Goal: Information Seeking & Learning: Learn about a topic

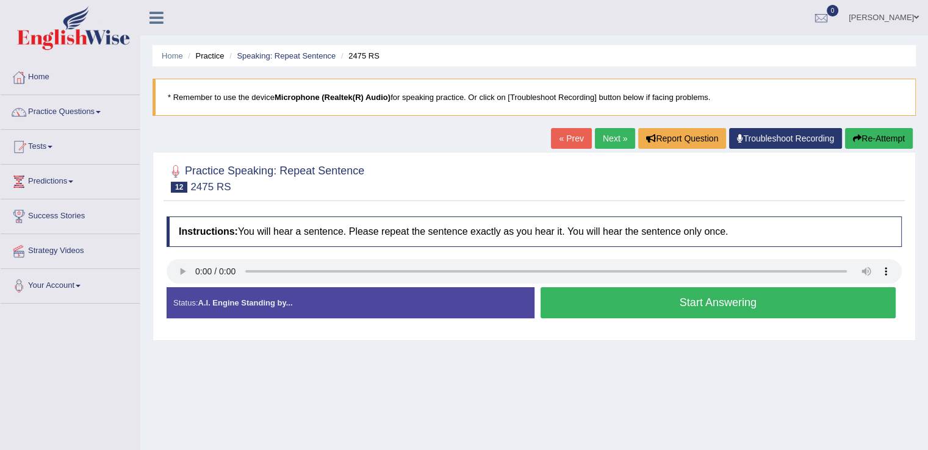
click at [575, 313] on button "Start Answering" at bounding box center [718, 302] width 356 height 31
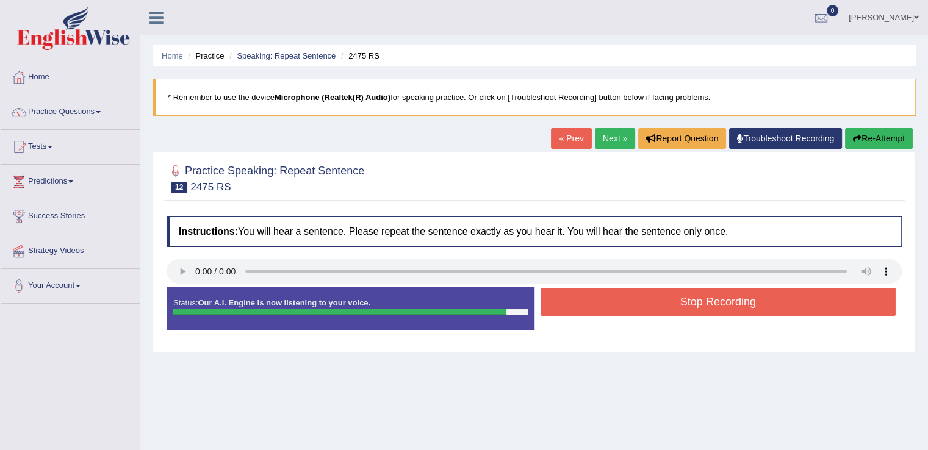
click at [878, 137] on button "Re-Attempt" at bounding box center [879, 138] width 68 height 21
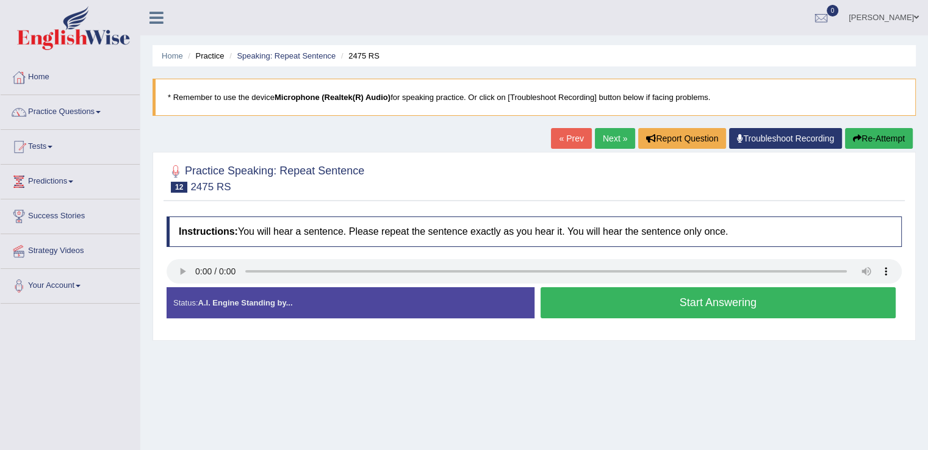
click at [710, 297] on button "Start Answering" at bounding box center [718, 302] width 356 height 31
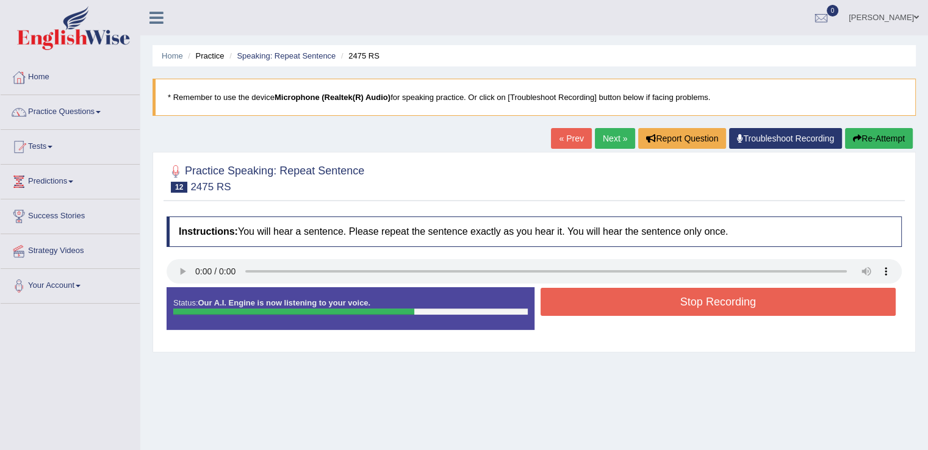
click at [710, 297] on button "Stop Recording" at bounding box center [718, 302] width 356 height 28
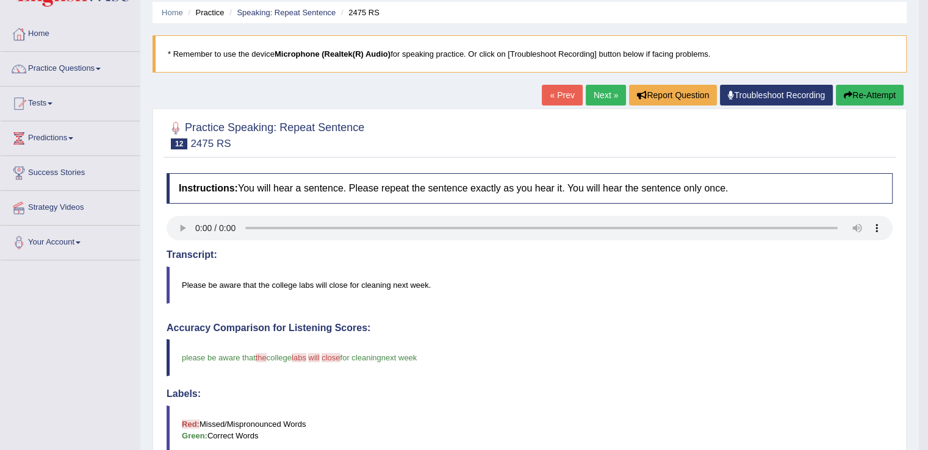
scroll to position [38, 0]
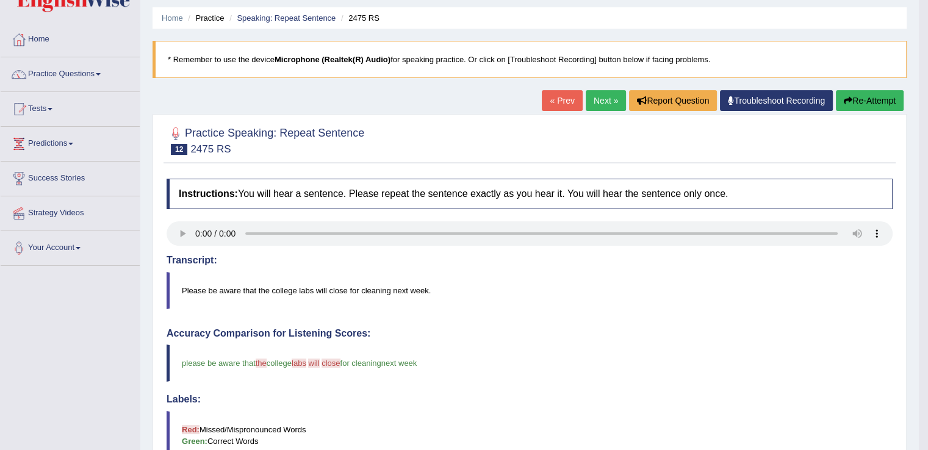
click at [863, 105] on button "Re-Attempt" at bounding box center [869, 100] width 68 height 21
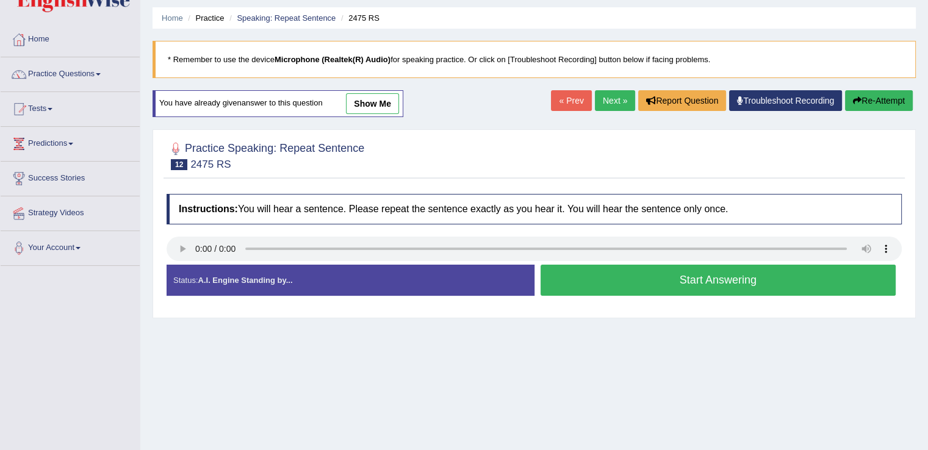
scroll to position [38, 0]
click at [698, 288] on button "Start Answering" at bounding box center [718, 280] width 356 height 31
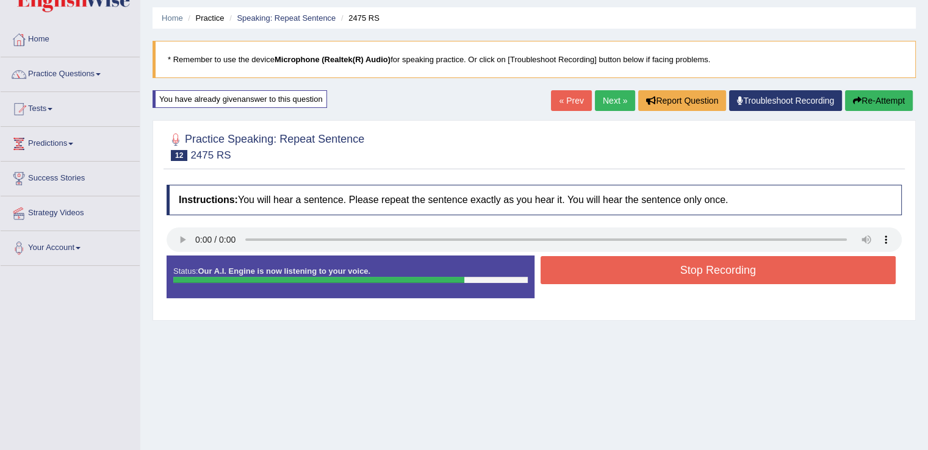
click at [720, 266] on button "Stop Recording" at bounding box center [718, 270] width 356 height 28
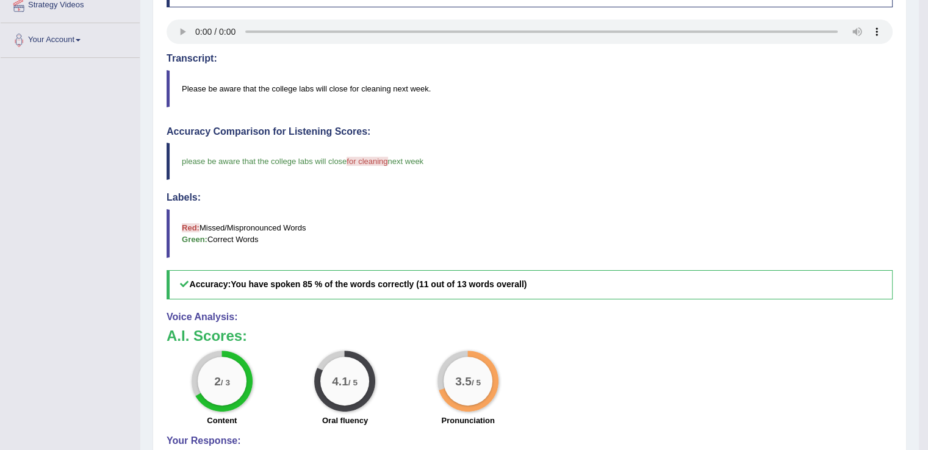
scroll to position [0, 0]
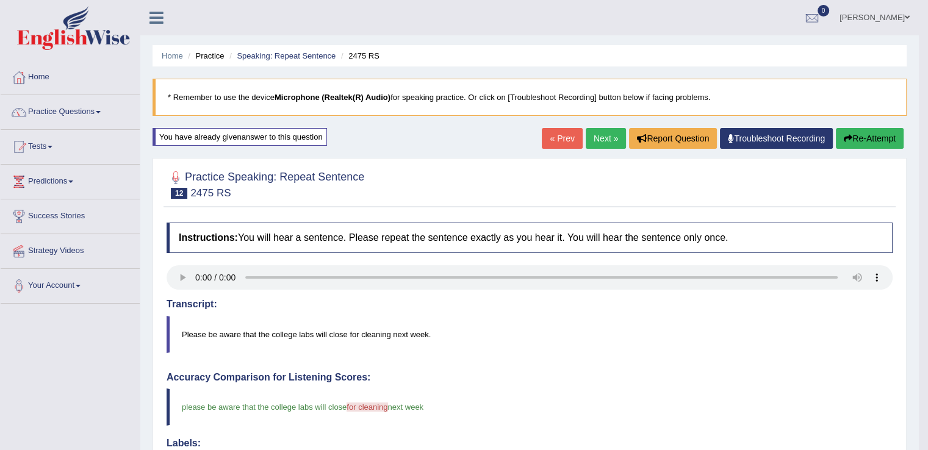
click at [862, 135] on button "Re-Attempt" at bounding box center [869, 138] width 68 height 21
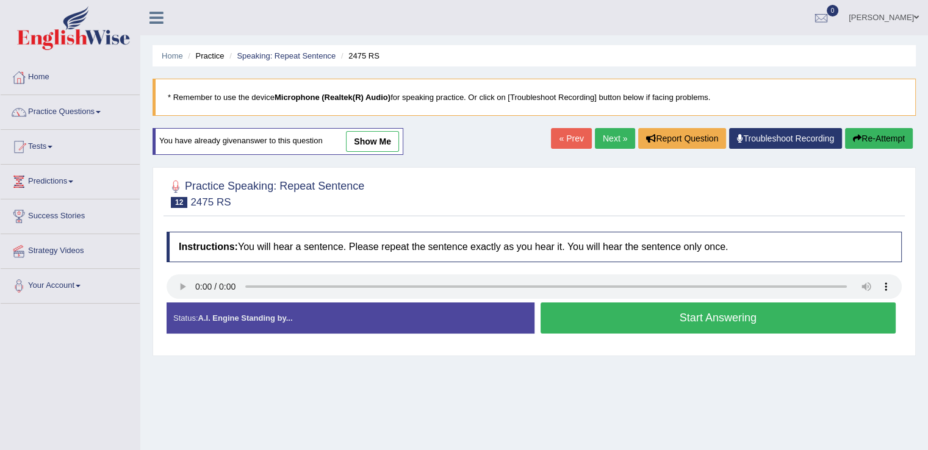
click at [788, 317] on button "Start Answering" at bounding box center [718, 317] width 356 height 31
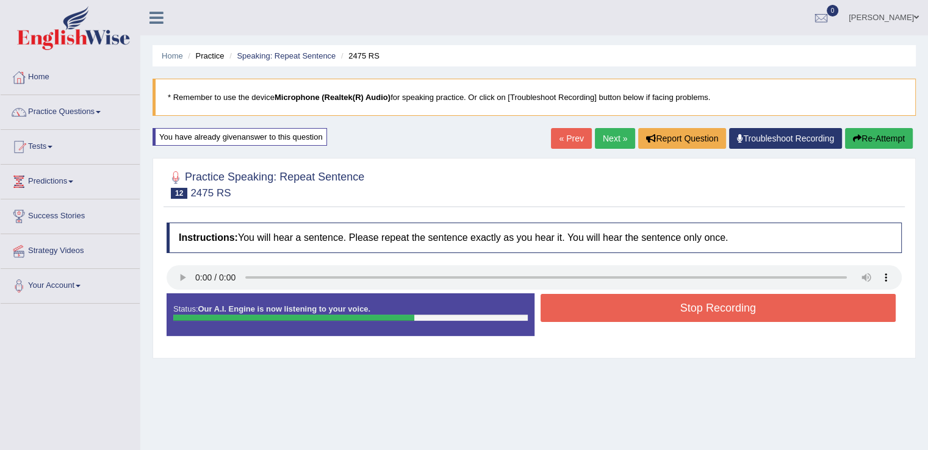
click at [788, 317] on button "Stop Recording" at bounding box center [718, 308] width 356 height 28
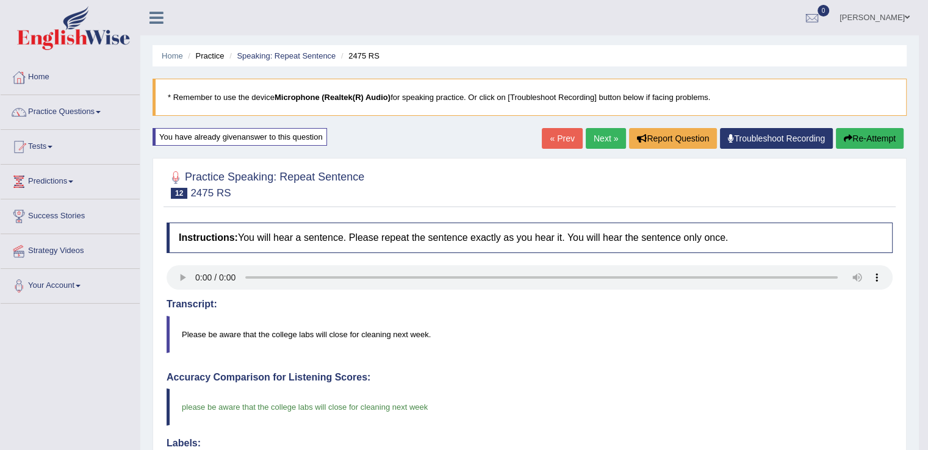
click at [852, 140] on button "Re-Attempt" at bounding box center [869, 138] width 68 height 21
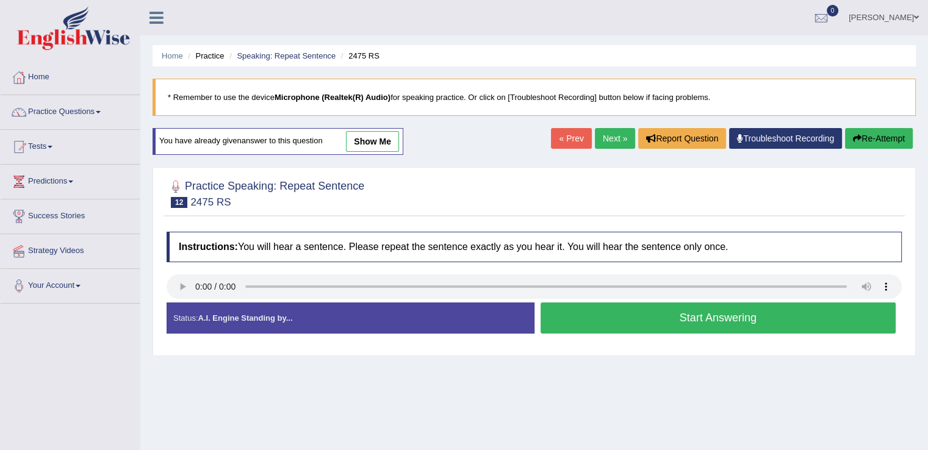
click at [749, 302] on button "Start Answering" at bounding box center [718, 317] width 356 height 31
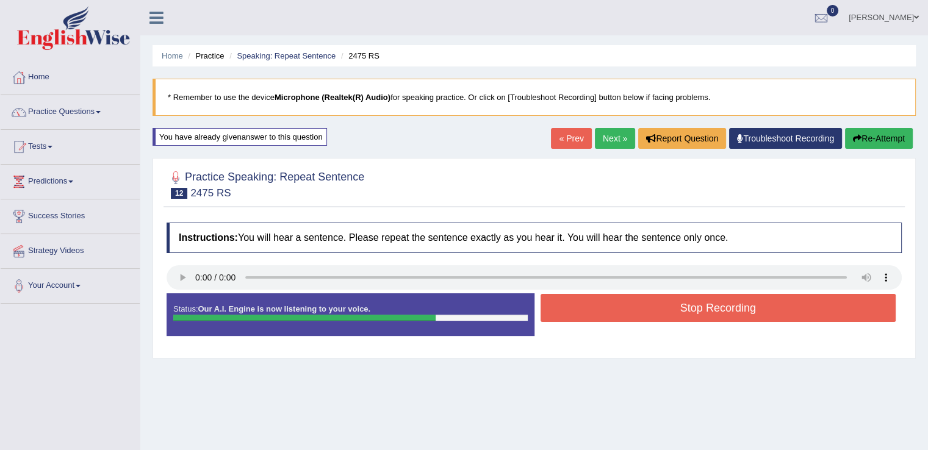
click at [740, 312] on button "Stop Recording" at bounding box center [718, 308] width 356 height 28
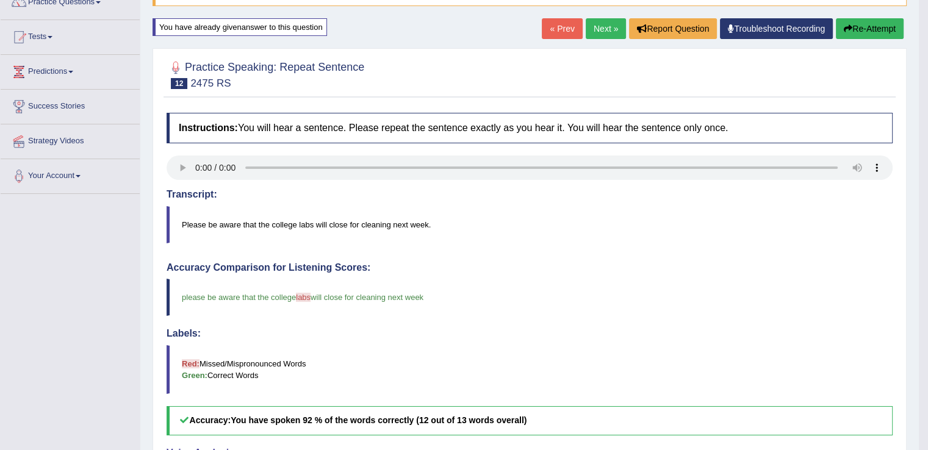
scroll to position [108, 0]
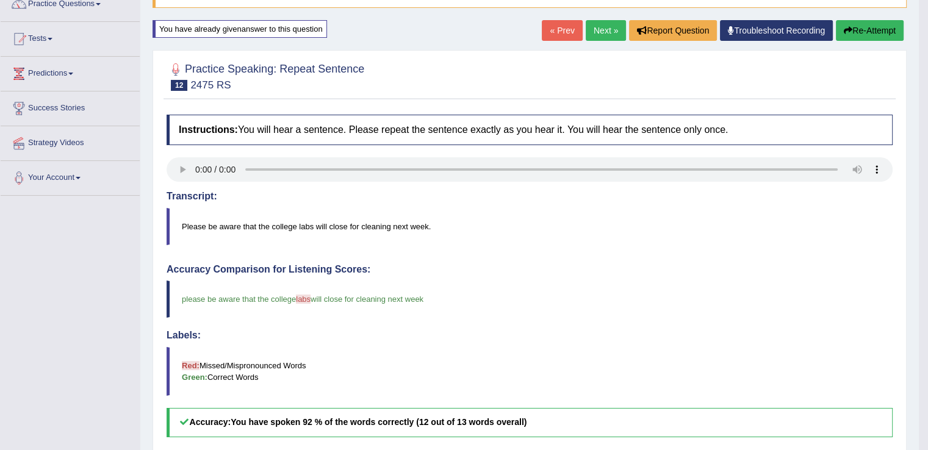
click at [597, 35] on link "Next »" at bounding box center [605, 30] width 40 height 21
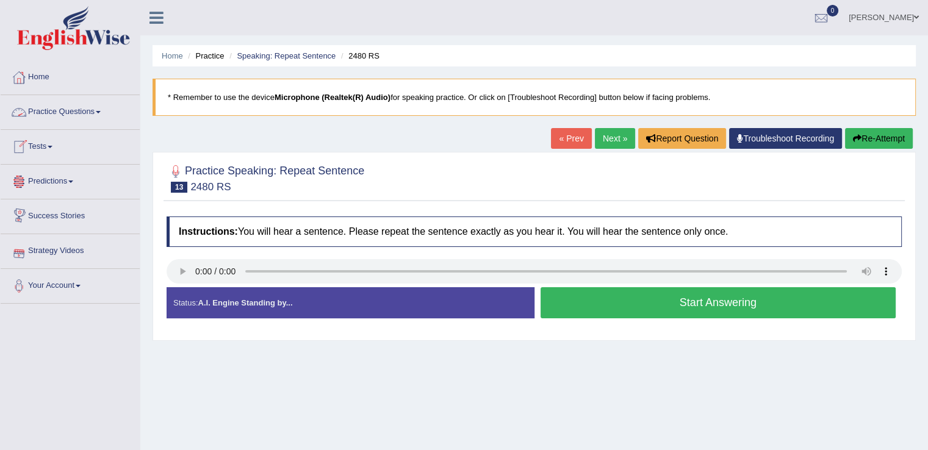
click at [60, 115] on link "Practice Questions" at bounding box center [70, 110] width 139 height 30
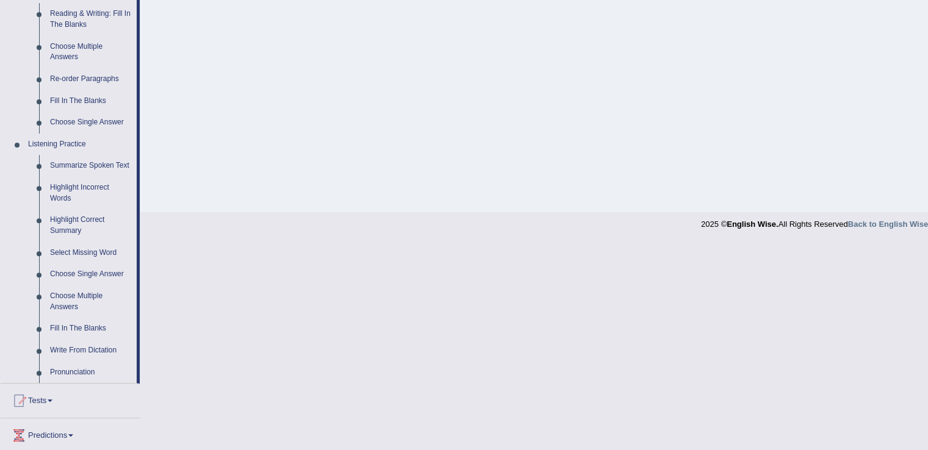
scroll to position [394, 0]
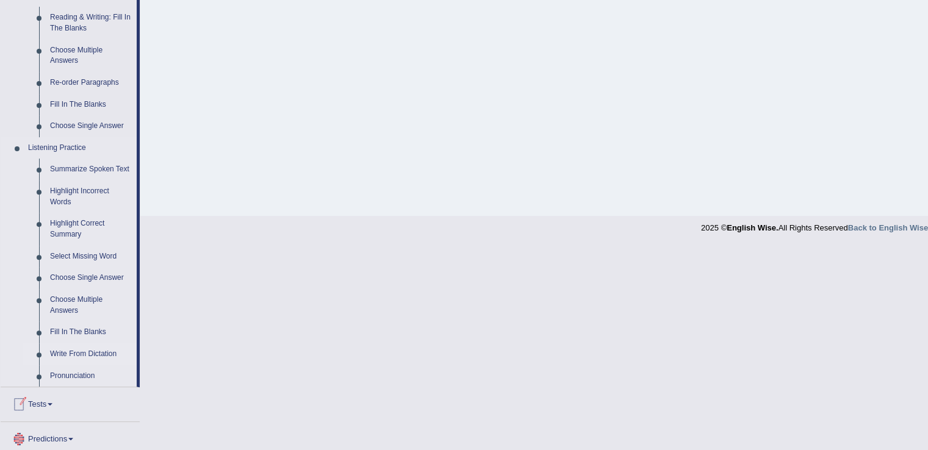
click at [80, 353] on link "Write From Dictation" at bounding box center [91, 354] width 92 height 22
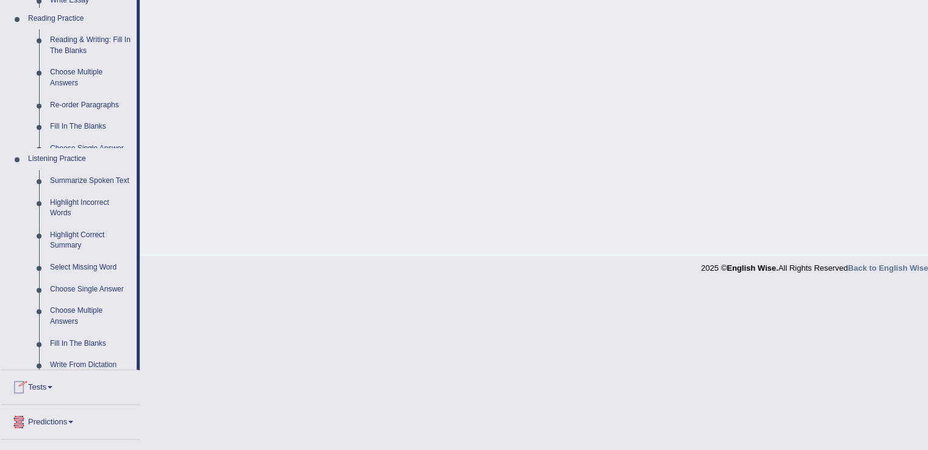
click at [80, 353] on ul "Home Practice Questions Speaking Practice Read Aloud Repeat Sentence Describe I…" at bounding box center [70, 125] width 139 height 837
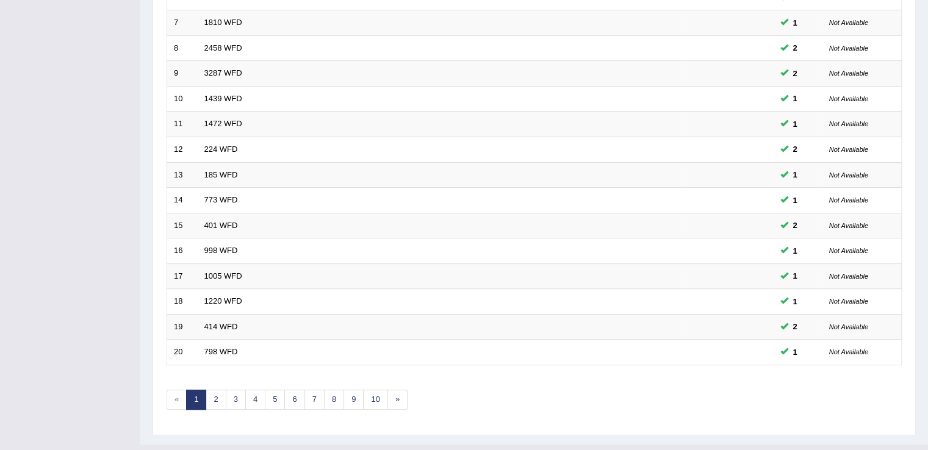
scroll to position [354, 0]
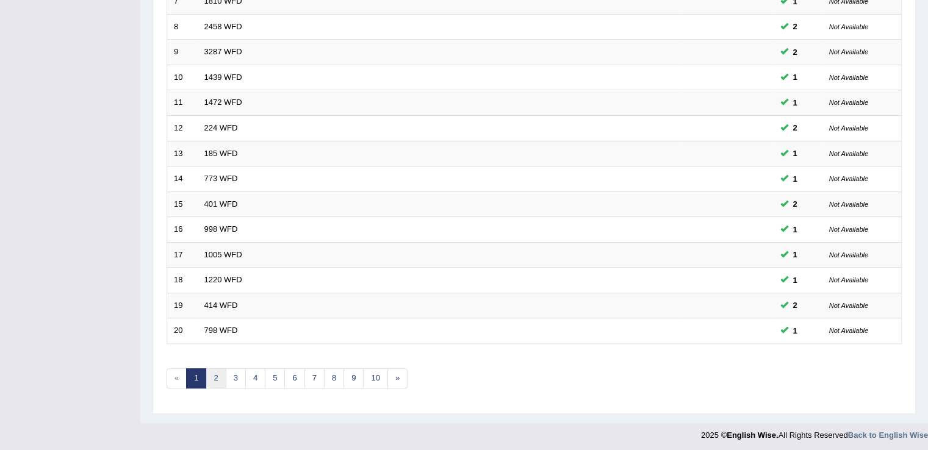
click at [220, 375] on link "2" at bounding box center [216, 378] width 20 height 20
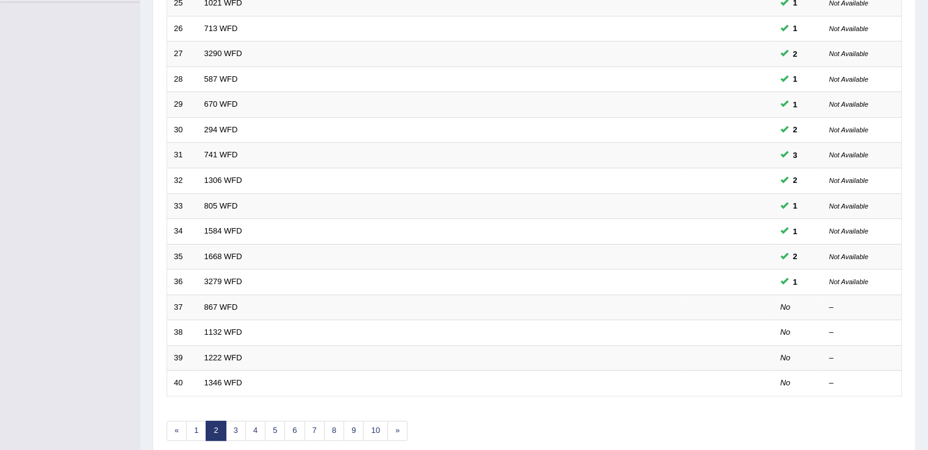
scroll to position [354, 0]
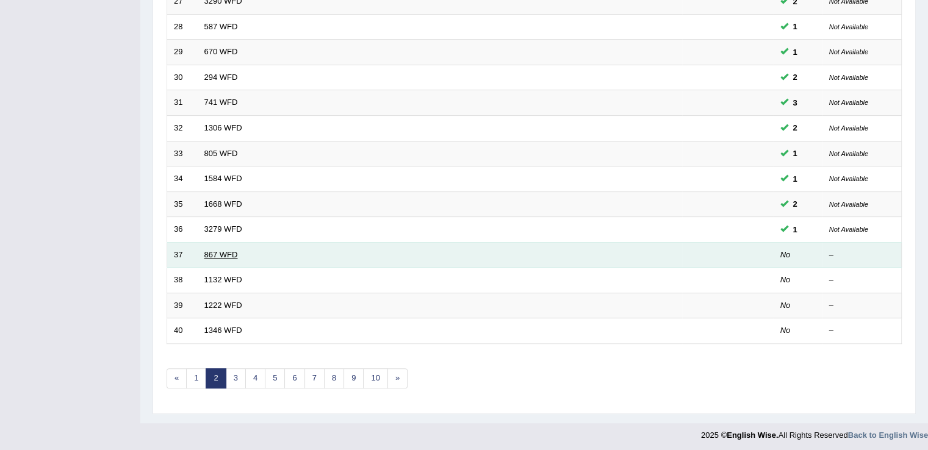
click at [229, 250] on link "867 WFD" at bounding box center [221, 254] width 34 height 9
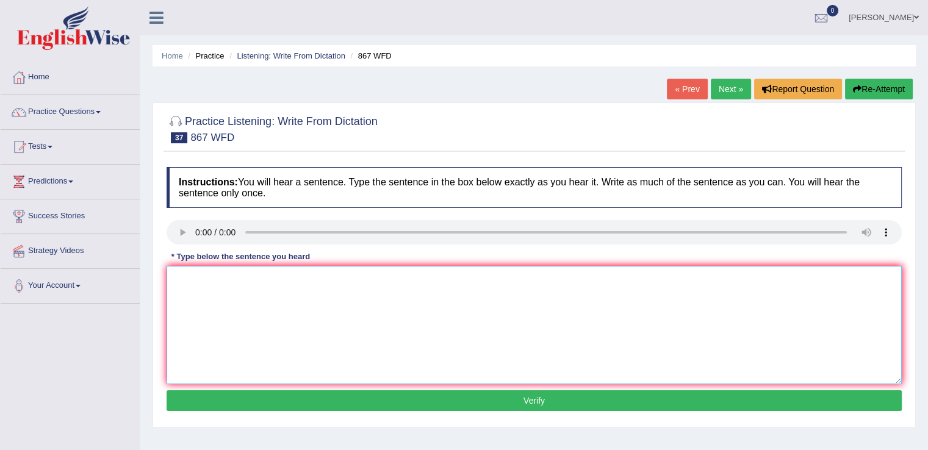
click at [483, 298] on textarea at bounding box center [533, 325] width 735 height 118
click at [196, 275] on textarea "global leads to the economic growth" at bounding box center [533, 325] width 735 height 118
click at [178, 276] on textarea "global economy leads to the economic growth" at bounding box center [533, 325] width 735 height 118
click at [202, 276] on textarea "Global economy leads to the economic growth" at bounding box center [533, 325] width 735 height 118
click at [260, 278] on textarea "Global world economy leads to the economic growth" at bounding box center [533, 325] width 735 height 118
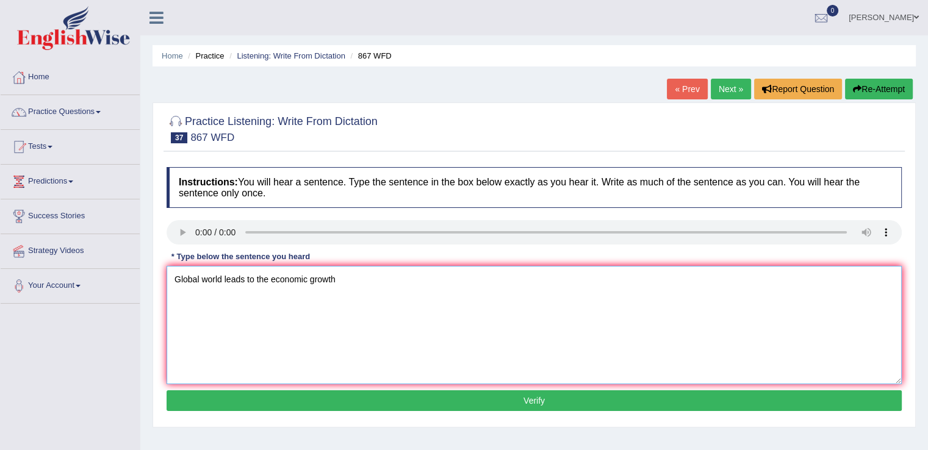
click at [349, 282] on textarea "Global world leads to the economic growth" at bounding box center [533, 325] width 735 height 118
type textarea "Global world leads to the economic growth."
click at [729, 88] on link "Next »" at bounding box center [730, 89] width 40 height 21
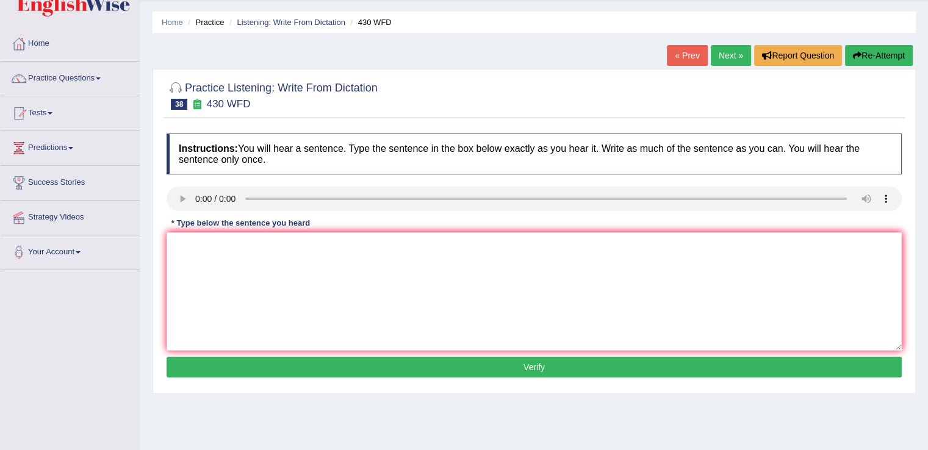
scroll to position [17, 0]
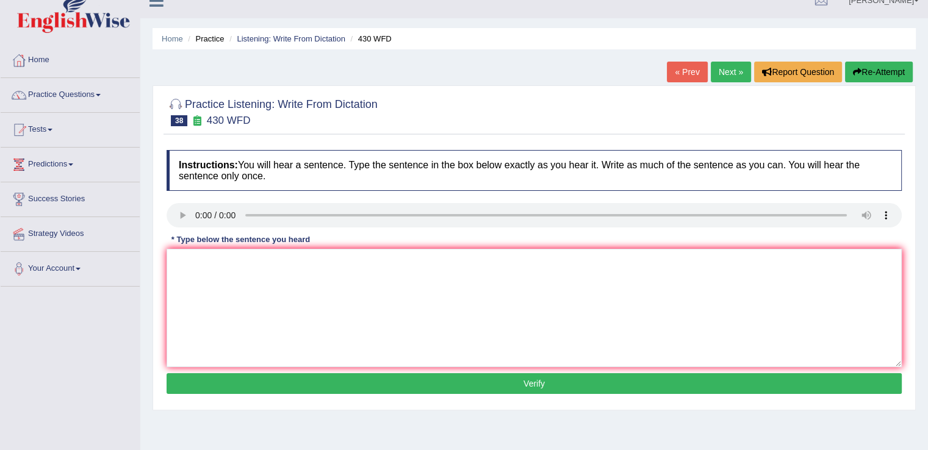
click at [687, 68] on link "« Prev" at bounding box center [687, 72] width 40 height 21
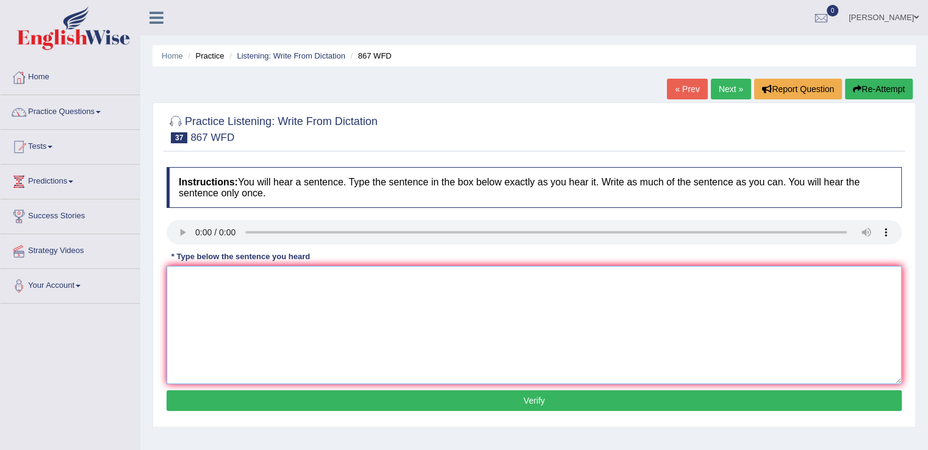
click at [224, 274] on textarea at bounding box center [533, 325] width 735 height 118
click at [203, 275] on textarea "Globalisation in the modern world leads to the economic growth" at bounding box center [533, 325] width 735 height 118
click at [420, 278] on textarea "Globalization in the modern world leads to the economic growth" at bounding box center [533, 325] width 735 height 118
type textarea "Globalization in the modern world leads to the economic growth."
click at [414, 401] on button "Verify" at bounding box center [533, 400] width 735 height 21
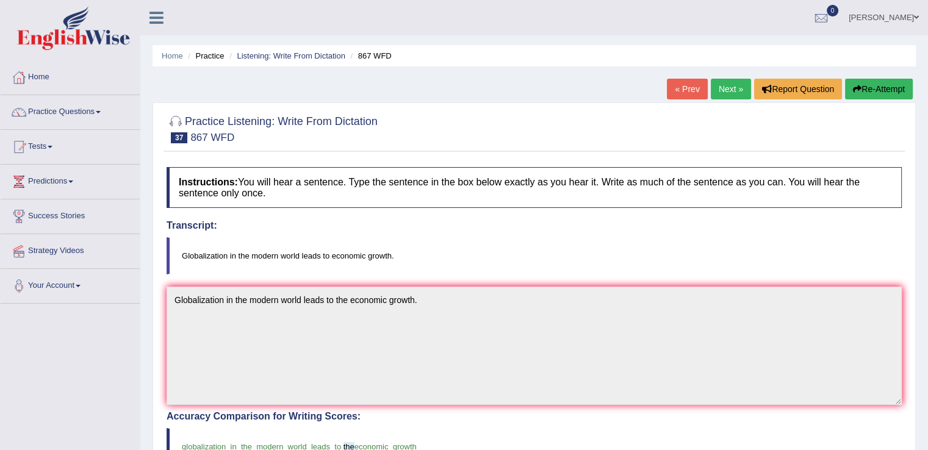
click at [726, 91] on link "Next »" at bounding box center [730, 89] width 40 height 21
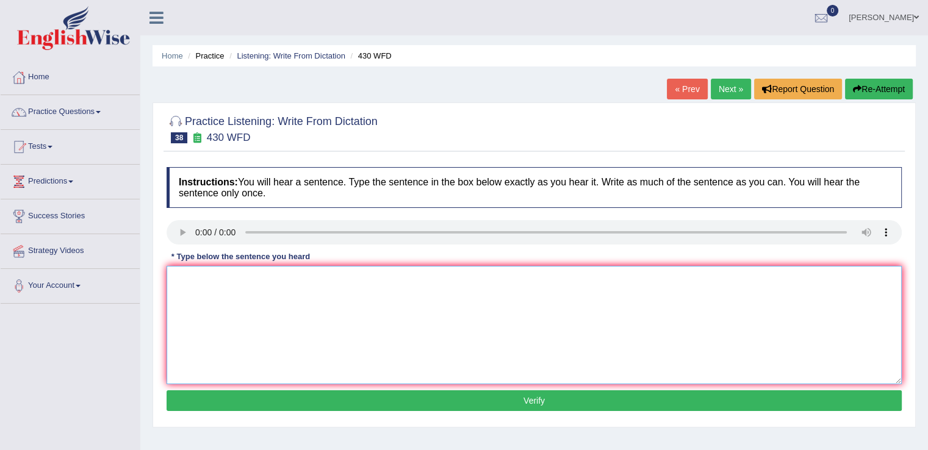
click at [173, 312] on textarea at bounding box center [533, 325] width 735 height 118
click at [287, 277] on textarea "extension for assignments for submitted" at bounding box center [533, 325] width 735 height 118
click at [376, 279] on textarea "extension for assignments must be submitted" at bounding box center [533, 325] width 735 height 118
click at [179, 279] on textarea "extension for assignments must be submitted before the deadline." at bounding box center [533, 325] width 735 height 118
click at [212, 277] on textarea "Extension for assignments must be submitted before the deadline." at bounding box center [533, 325] width 735 height 118
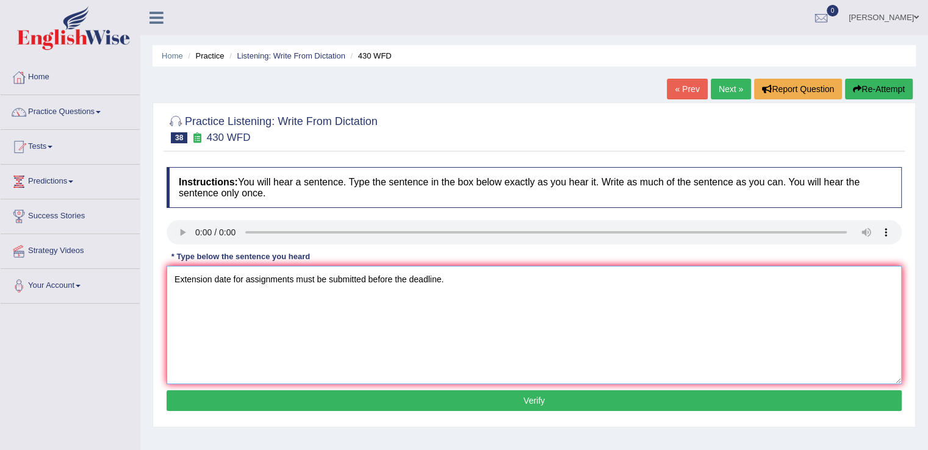
type textarea "Extension date for assignments must be submitted before the deadline."
click at [376, 401] on button "Verify" at bounding box center [533, 400] width 735 height 21
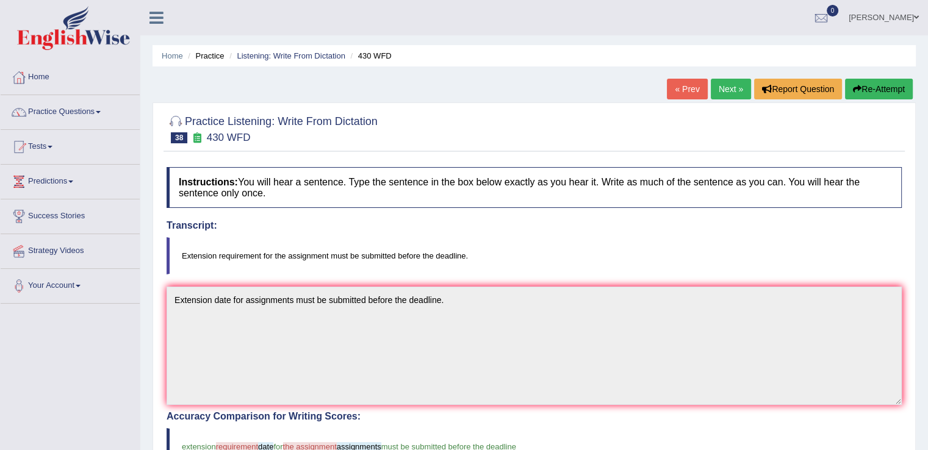
click at [878, 91] on button "Re-Attempt" at bounding box center [879, 89] width 68 height 21
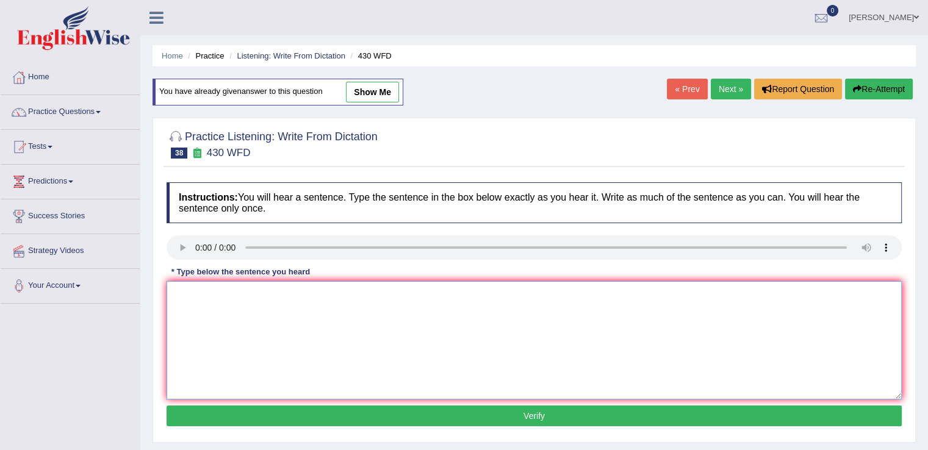
click at [188, 290] on textarea at bounding box center [533, 340] width 735 height 118
click at [341, 293] on textarea "extension requirement for the assignment mjust be" at bounding box center [533, 340] width 735 height 118
click at [410, 296] on textarea "extension requirement for the assignment must be" at bounding box center [533, 340] width 735 height 118
click at [177, 292] on textarea "extension requirement for the assignment must be submitted before the dealine." at bounding box center [533, 340] width 735 height 118
type textarea "Extension requirement for the assignment must be submitted before the dealine."
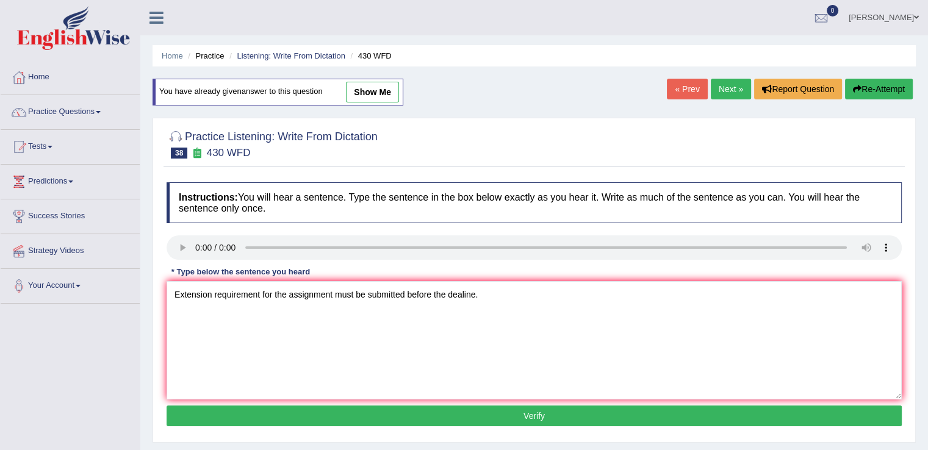
click at [420, 415] on button "Verify" at bounding box center [533, 416] width 735 height 21
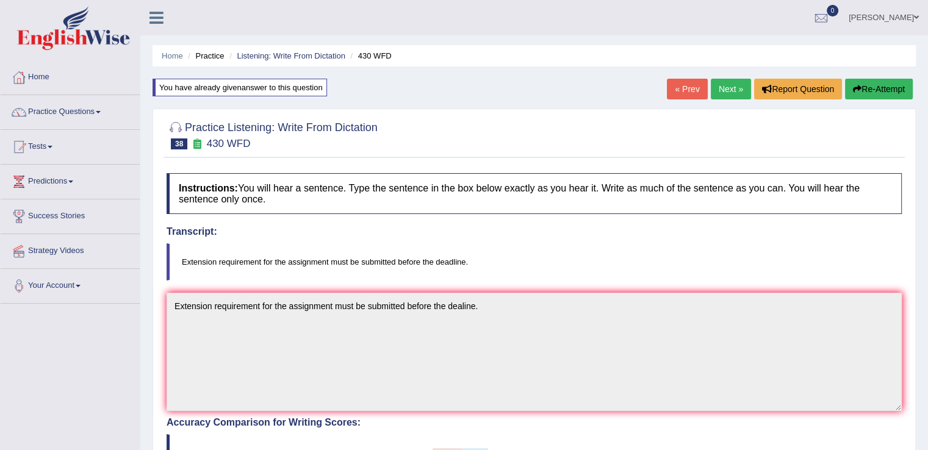
click at [891, 80] on button "Re-Attempt" at bounding box center [879, 89] width 68 height 21
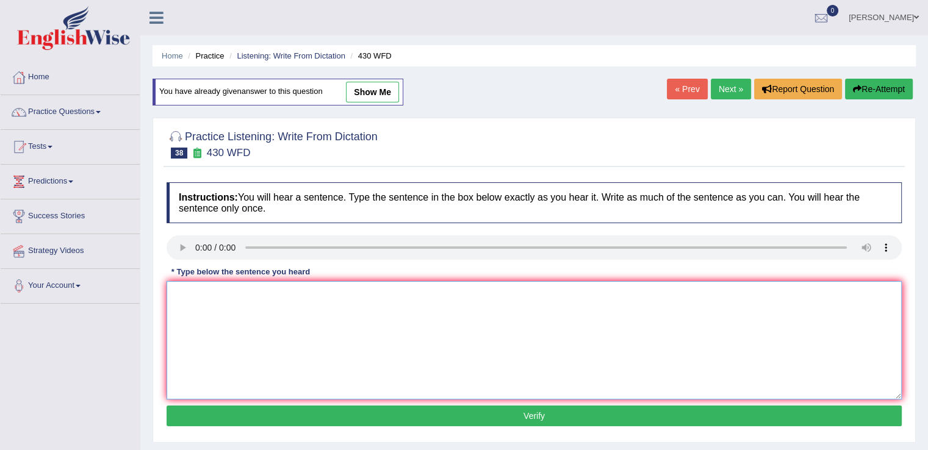
click at [568, 329] on textarea at bounding box center [533, 340] width 735 height 118
click at [393, 291] on textarea "Extension requirement for the assignment must be submuitted before the deadline." at bounding box center [533, 340] width 735 height 118
type textarea "Extension requirement for the assignment must be submitted before the deadline."
click at [373, 408] on button "Verify" at bounding box center [533, 416] width 735 height 21
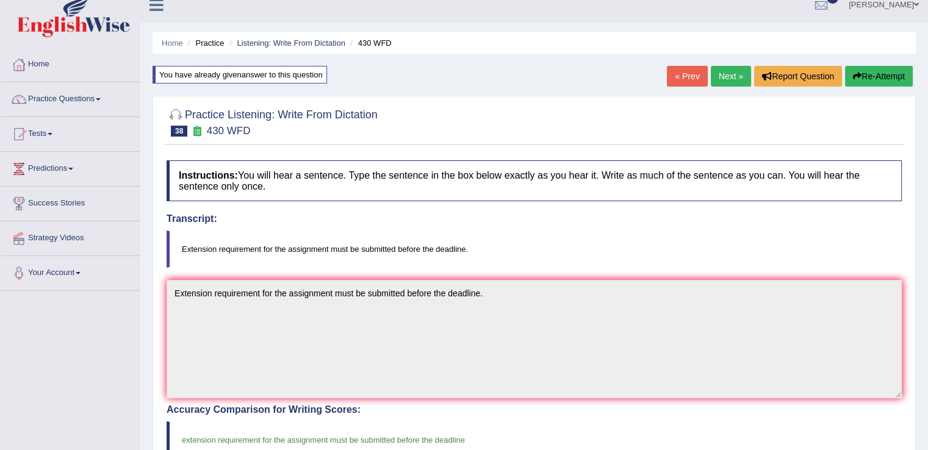
scroll to position [18, 0]
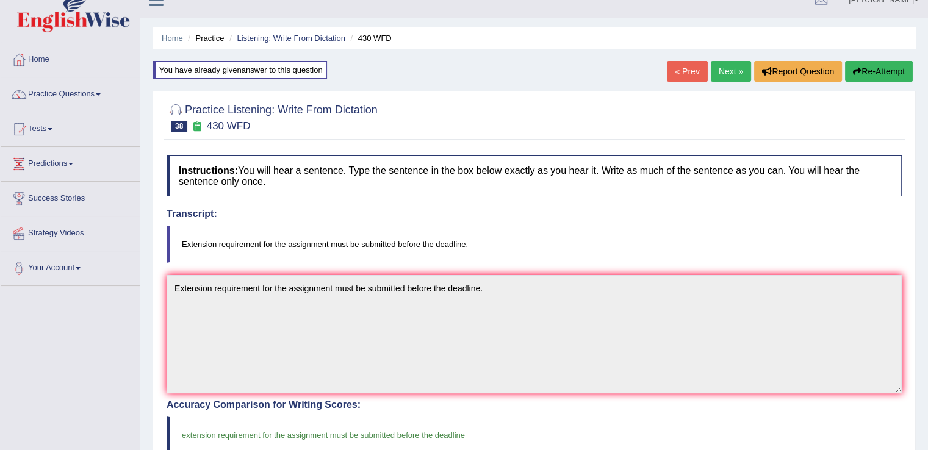
click at [721, 68] on link "Next »" at bounding box center [730, 71] width 40 height 21
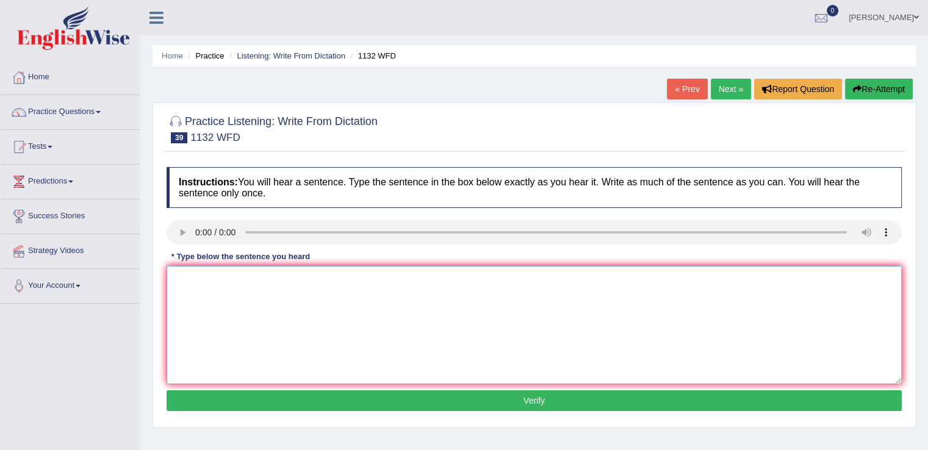
click at [266, 304] on textarea at bounding box center [533, 325] width 735 height 118
click at [182, 279] on textarea "many important policies need to be made." at bounding box center [533, 325] width 735 height 118
type textarea "Many important policies need to be made."
click at [311, 392] on button "Verify" at bounding box center [533, 400] width 735 height 21
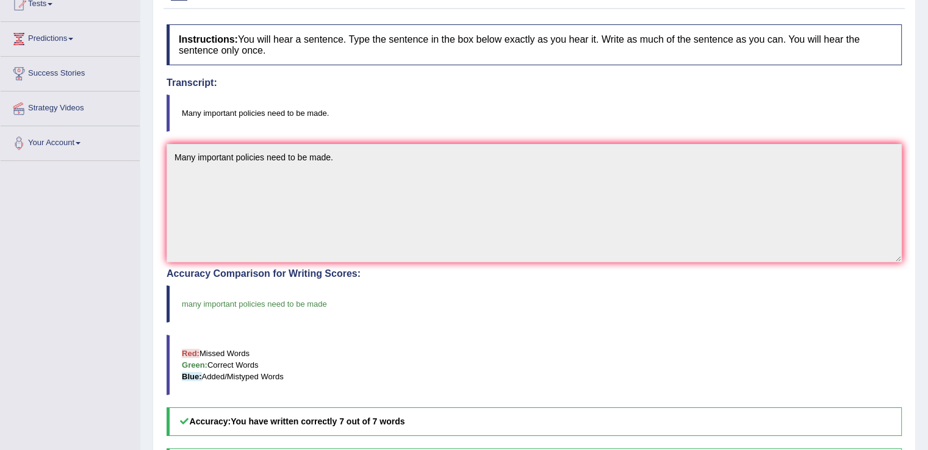
scroll to position [56, 0]
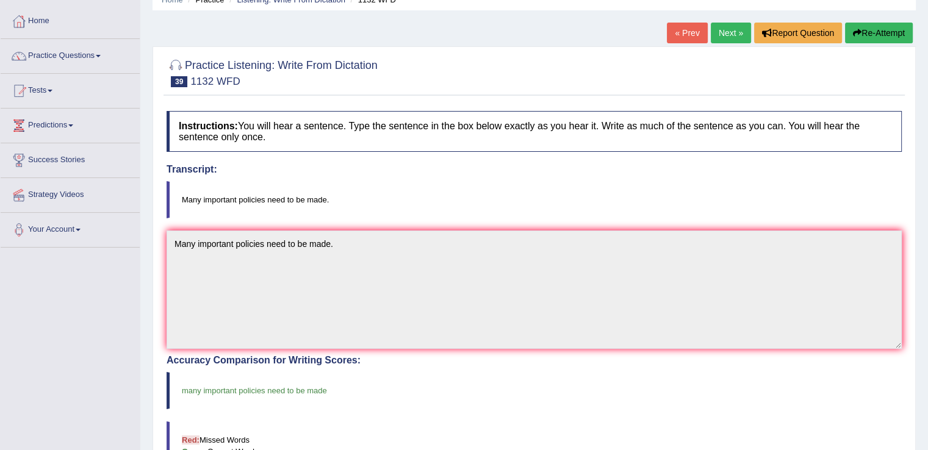
click at [737, 27] on link "Next »" at bounding box center [730, 33] width 40 height 21
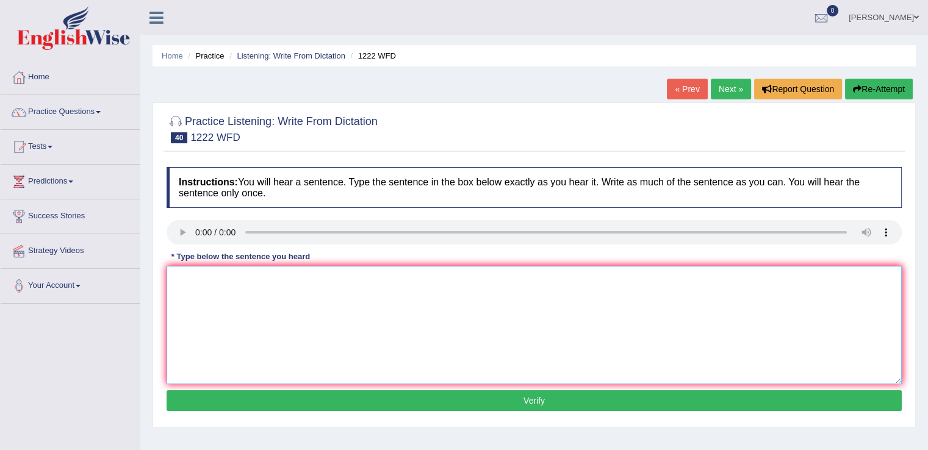
click at [200, 295] on textarea at bounding box center [533, 325] width 735 height 118
click at [215, 304] on textarea at bounding box center [533, 325] width 735 height 118
click at [269, 279] on textarea "scientific experiments shold" at bounding box center [533, 325] width 735 height 118
click at [272, 277] on textarea "scientific experiments shold" at bounding box center [533, 325] width 735 height 118
click at [304, 274] on textarea "scientific experiments should" at bounding box center [533, 325] width 735 height 118
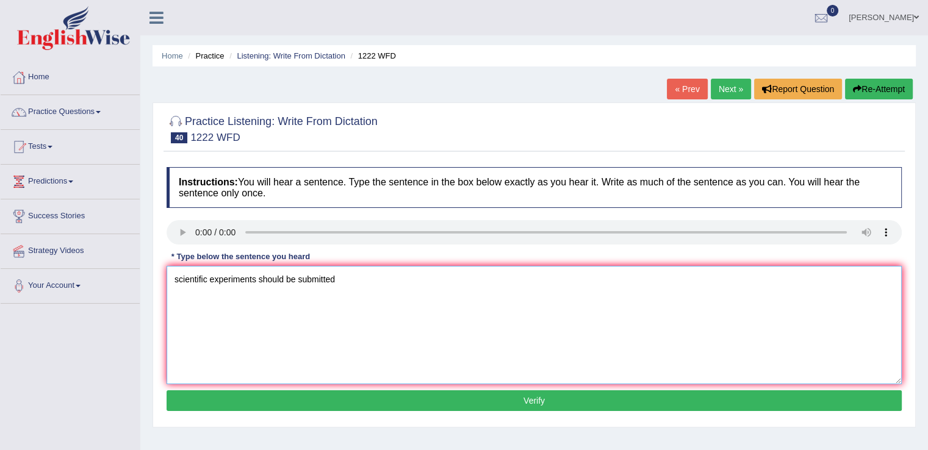
click at [295, 279] on textarea "scientific experiments should be submitted" at bounding box center [533, 325] width 735 height 118
click at [322, 277] on textarea "scientific experiments should be submitted" at bounding box center [533, 325] width 735 height 118
click at [352, 279] on textarea "scientific experiments should be repeatedted" at bounding box center [533, 325] width 735 height 118
click at [179, 278] on textarea "scientific experiments should be repeated" at bounding box center [533, 325] width 735 height 118
click at [338, 279] on textarea "Scientific experiments should be repeated" at bounding box center [533, 325] width 735 height 118
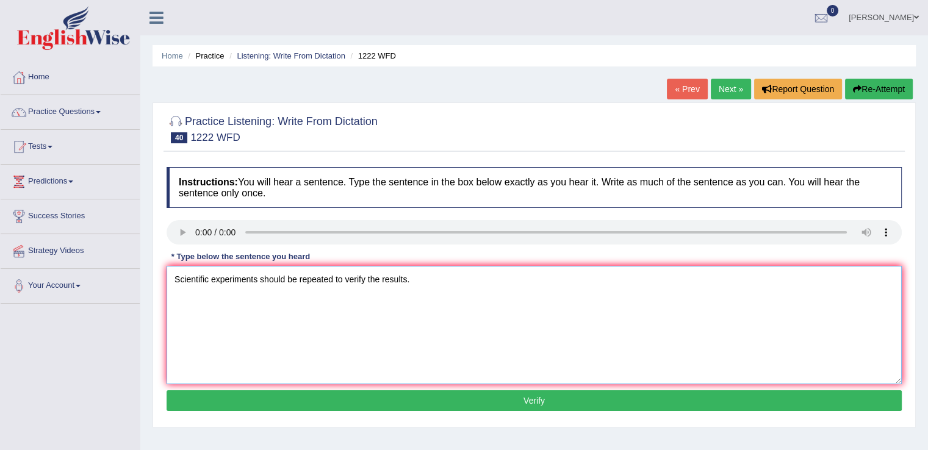
type textarea "Scientific experiments should be repeated to verify the results."
click at [330, 406] on button "Verify" at bounding box center [533, 400] width 735 height 21
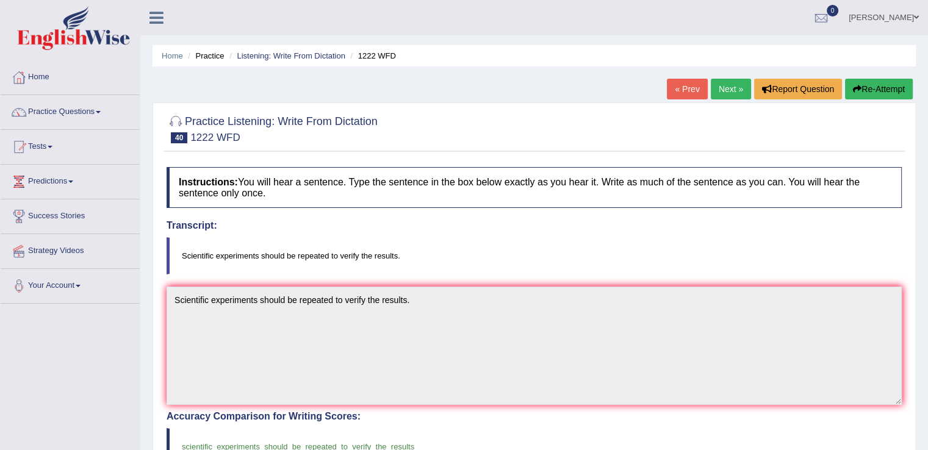
click at [731, 84] on link "Next »" at bounding box center [730, 89] width 40 height 21
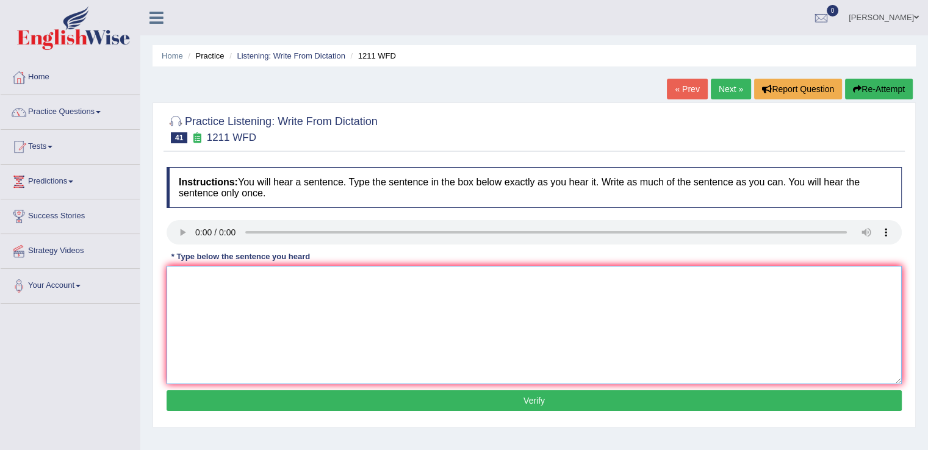
click at [249, 329] on textarea at bounding box center [533, 325] width 735 height 118
click at [232, 284] on textarea "companies" at bounding box center [533, 325] width 735 height 118
click at [243, 274] on textarea "companies project must be adapt" at bounding box center [533, 325] width 735 height 118
click at [307, 276] on textarea "companies projects must be adapt" at bounding box center [533, 325] width 735 height 118
click at [315, 276] on textarea "companies projects must be adapted general data protection" at bounding box center [533, 325] width 735 height 118
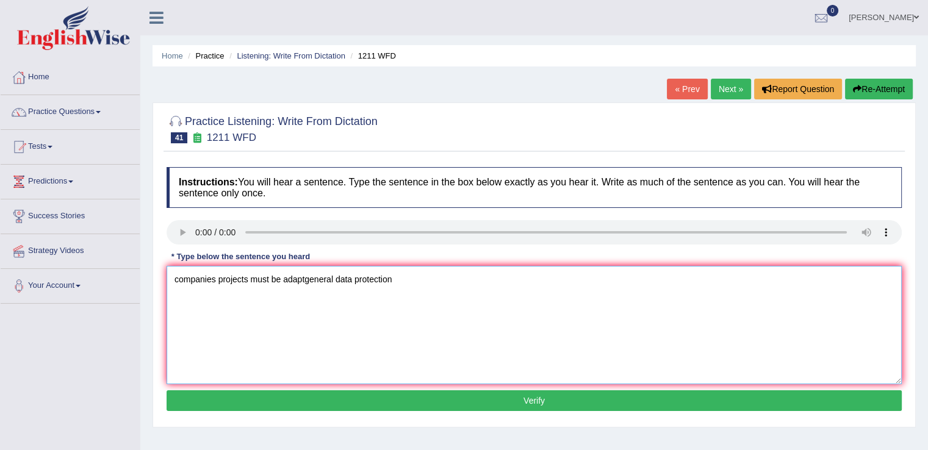
click at [280, 276] on textarea "companies projects must be adaptgeneral data protection" at bounding box center [533, 325] width 735 height 118
click at [293, 276] on textarea "companies projects must adaptgeneral data protection" at bounding box center [533, 325] width 735 height 118
click at [399, 281] on textarea "companies projects must adapt general data protection" at bounding box center [533, 325] width 735 height 118
click at [295, 277] on textarea "companies projects must adapt general data protection" at bounding box center [533, 325] width 735 height 118
click at [429, 271] on textarea "companies projects must adapt the general data protection" at bounding box center [533, 325] width 735 height 118
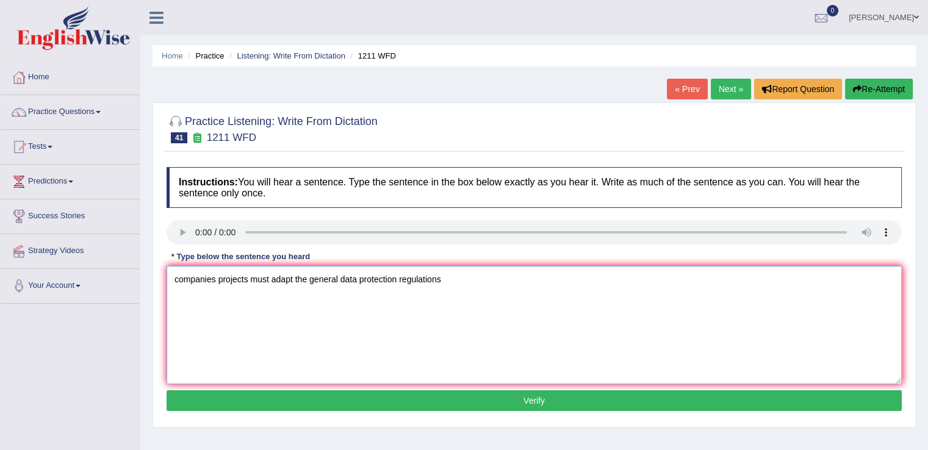
click at [178, 276] on textarea "companies projects must adapt the general data protection regulations" at bounding box center [533, 325] width 735 height 118
click at [218, 277] on textarea "Companies projects must adapt the general data protection regulations" at bounding box center [533, 325] width 735 height 118
type textarea "Company's projects must adapt the general data protection regulations"
click at [365, 398] on button "Verify" at bounding box center [533, 400] width 735 height 21
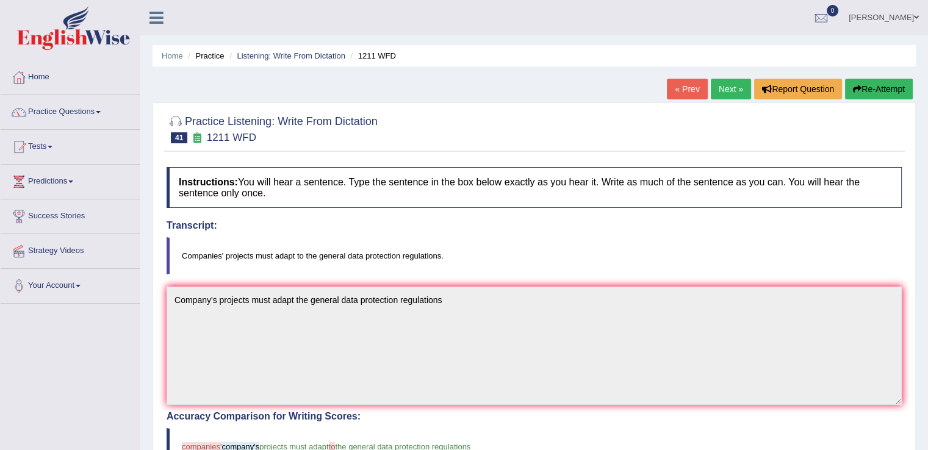
click at [866, 85] on button "Re-Attempt" at bounding box center [879, 89] width 68 height 21
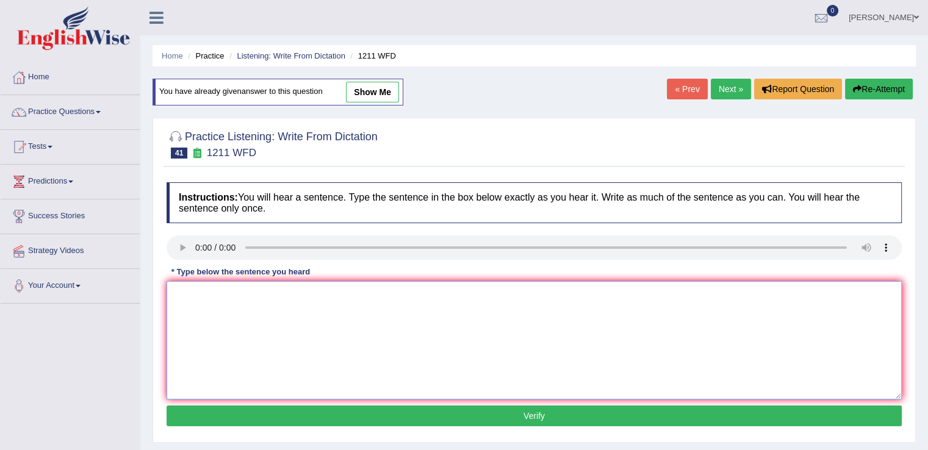
click at [223, 288] on textarea at bounding box center [533, 340] width 735 height 118
type textarea "c"
type textarea "Companies' projects must adapt to the general data protection regulations."
click at [274, 412] on button "Verify" at bounding box center [533, 416] width 735 height 21
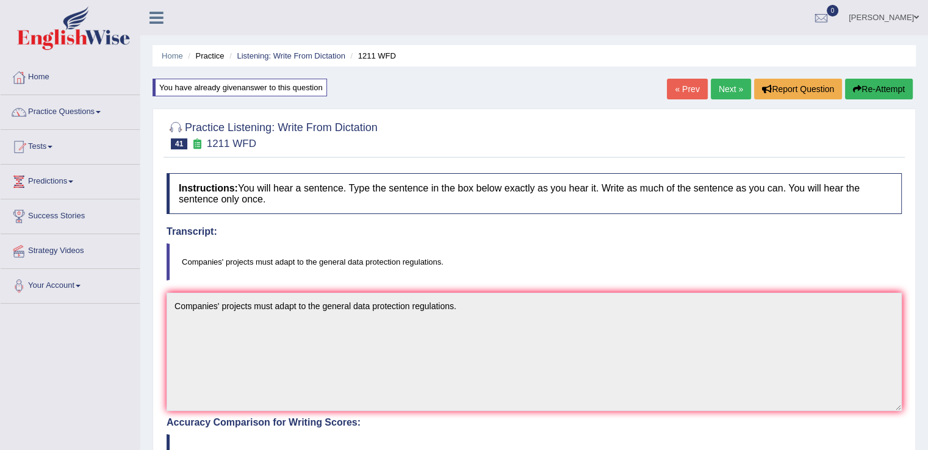
click at [732, 93] on link "Next »" at bounding box center [730, 89] width 40 height 21
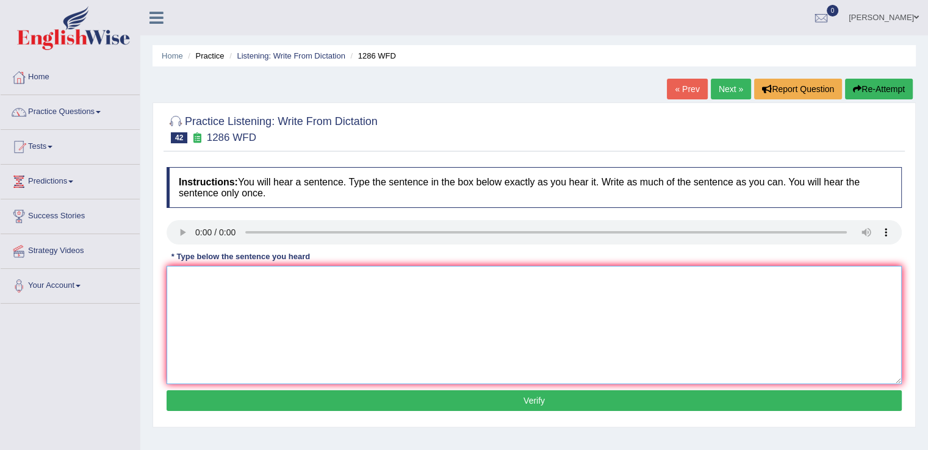
click at [218, 315] on textarea at bounding box center [533, 325] width 735 height 118
click at [292, 276] on textarea "The following birth rate means number of student rates are dropped." at bounding box center [533, 325] width 735 height 118
type textarea "The following birth rate means the number of student rates are dropped."
click at [412, 393] on button "Verify" at bounding box center [533, 400] width 735 height 21
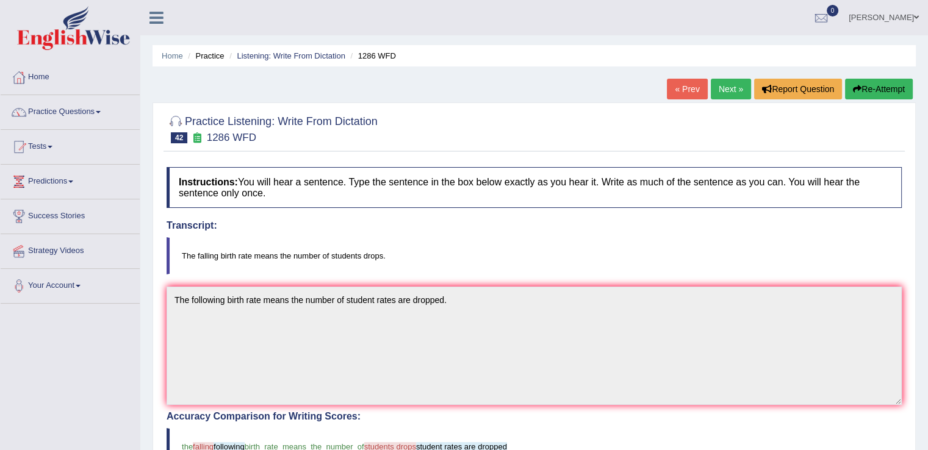
click at [859, 88] on button "Re-Attempt" at bounding box center [879, 89] width 68 height 21
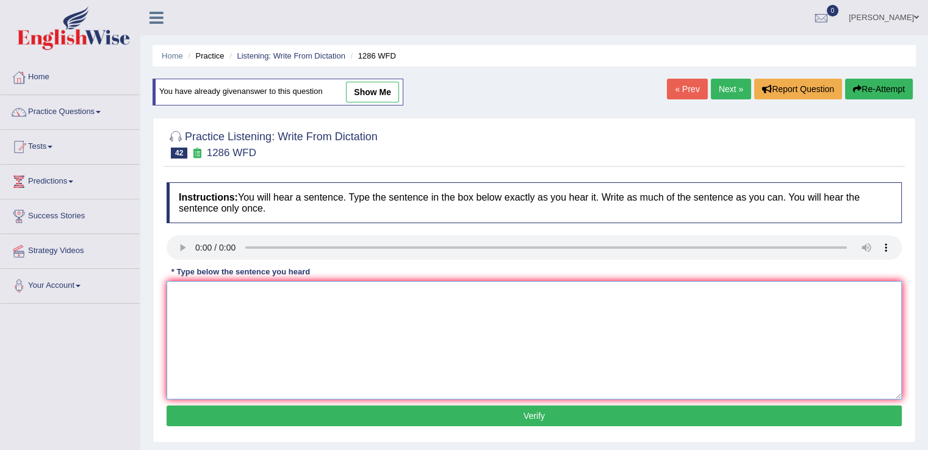
click at [398, 297] on textarea at bounding box center [533, 340] width 735 height 118
click at [280, 291] on textarea "The falling birth rate means number of students" at bounding box center [533, 340] width 735 height 118
click at [366, 291] on textarea "The falling birth rate means the number of students" at bounding box center [533, 340] width 735 height 118
type textarea "The falling birth rate means the number of students drops."
click at [294, 420] on button "Verify" at bounding box center [533, 416] width 735 height 21
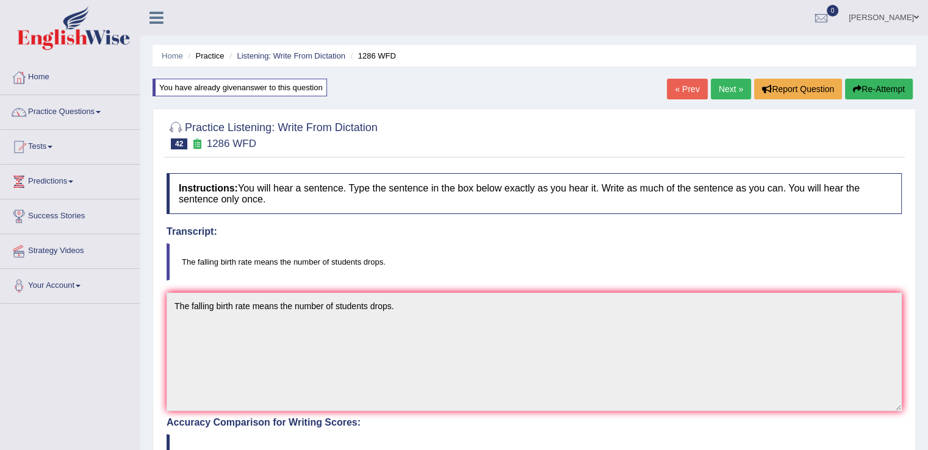
click at [721, 87] on link "Next »" at bounding box center [730, 89] width 40 height 21
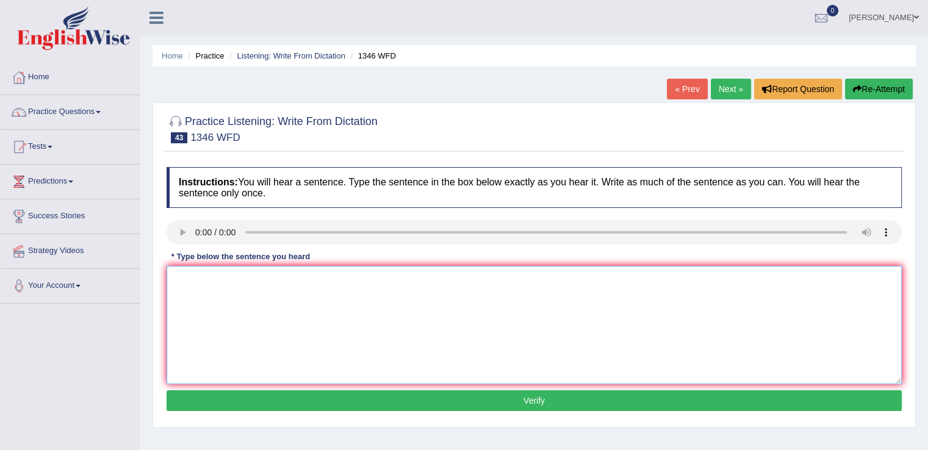
click at [212, 295] on textarea at bounding box center [533, 325] width 735 height 118
click at [294, 273] on textarea "the closing date for scholorship [DATE]." at bounding box center [533, 325] width 735 height 118
click at [176, 276] on textarea "the closing date for scholorship will be [DATE]." at bounding box center [533, 325] width 735 height 118
click at [249, 278] on textarea "The closing date for scholorship will be [DATE]." at bounding box center [533, 325] width 735 height 118
click at [237, 279] on textarea "The closing date for trevel scholorship will be [DATE]." at bounding box center [533, 325] width 735 height 118
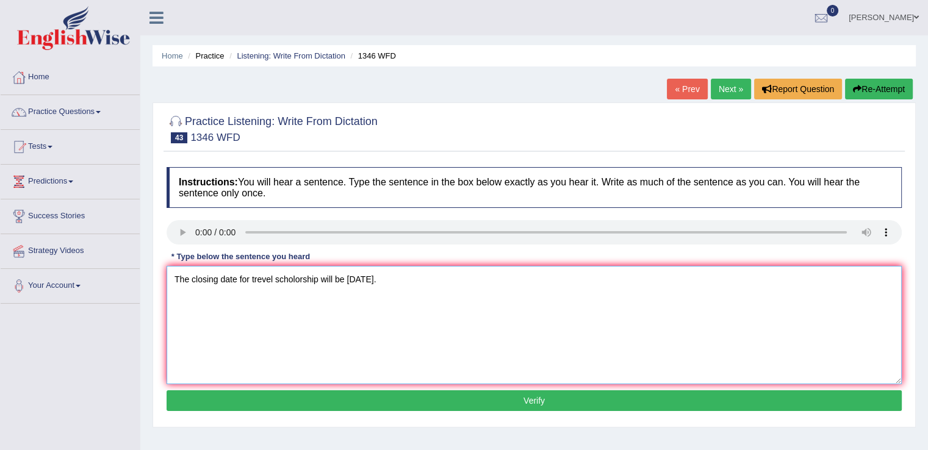
click at [239, 275] on textarea "The closing date for trevel scholorship will be [DATE]." at bounding box center [533, 325] width 735 height 118
click at [304, 277] on textarea "The closing date of application for trevel scholorship will be [DATE]." at bounding box center [533, 325] width 735 height 118
click at [315, 279] on textarea "The closing date of application for trevel scholorship will be [DATE]." at bounding box center [533, 325] width 735 height 118
click at [397, 278] on textarea "The closing date of application for travel scholorship will be [DATE]." at bounding box center [533, 325] width 735 height 118
type textarea "The closing date of application for travel scholorship is [DATE]."
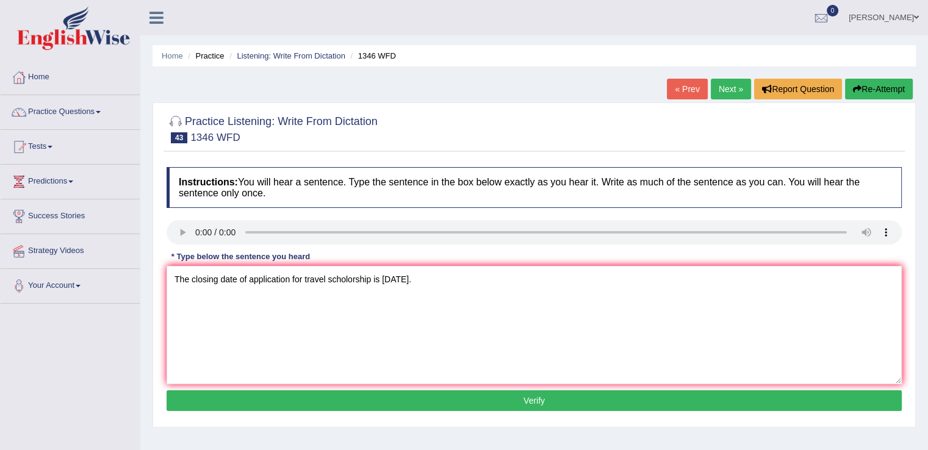
click at [434, 396] on button "Verify" at bounding box center [533, 400] width 735 height 21
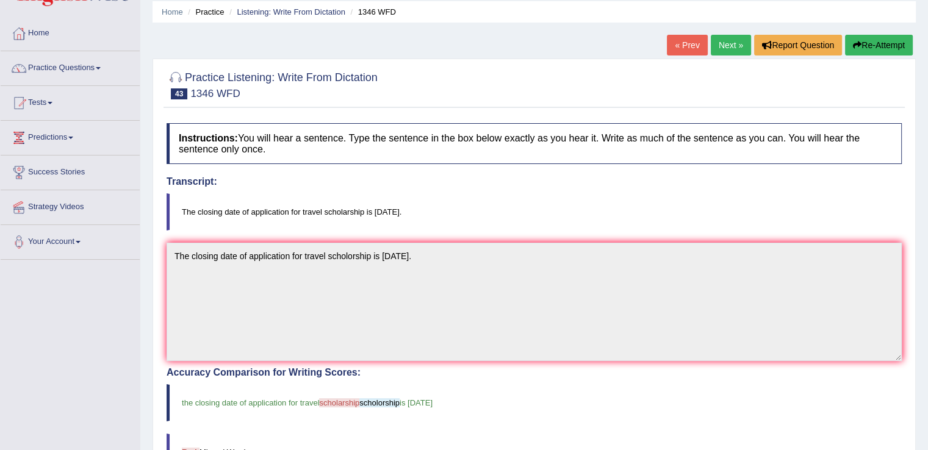
scroll to position [46, 0]
